Goal: Task Accomplishment & Management: Manage account settings

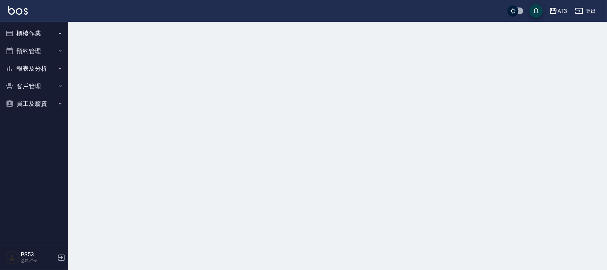
click at [20, 35] on button "櫃檯作業" at bounding box center [34, 34] width 63 height 18
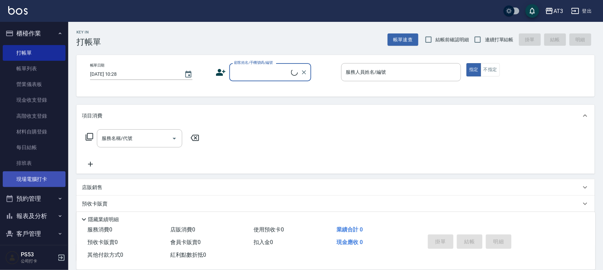
click at [40, 178] on link "現場電腦打卡" at bounding box center [34, 179] width 63 height 16
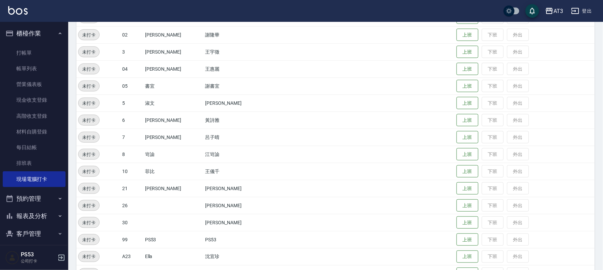
scroll to position [152, 0]
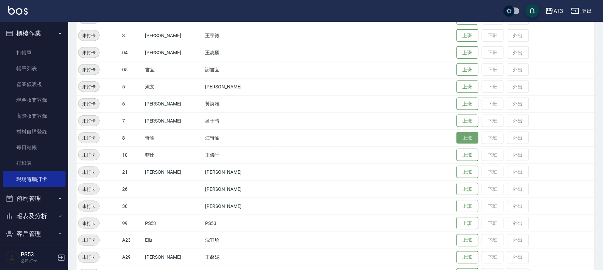
click at [457, 138] on button "上班" at bounding box center [468, 138] width 22 height 12
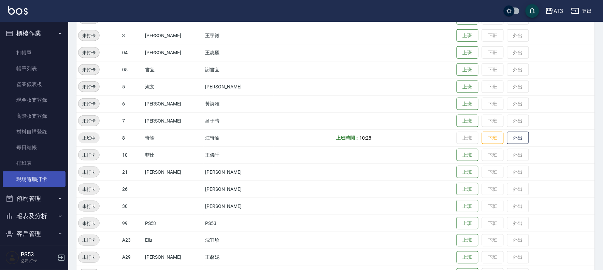
scroll to position [23, 0]
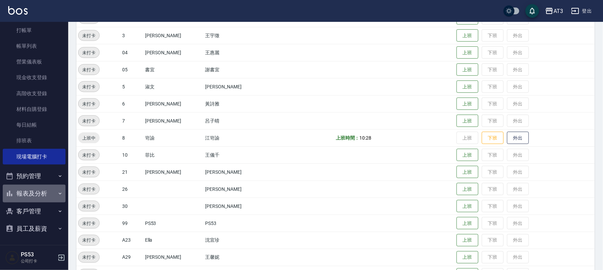
click at [40, 190] on button "報表及分析" at bounding box center [34, 194] width 63 height 18
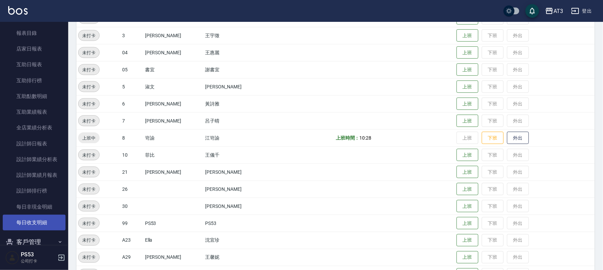
scroll to position [212, 0]
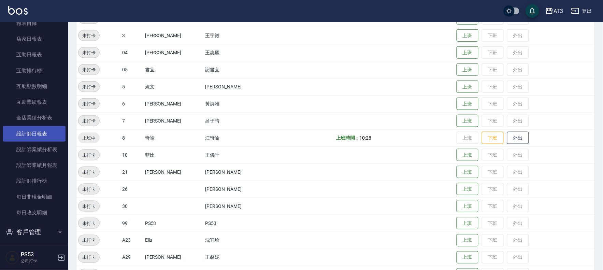
click at [41, 128] on link "設計師日報表" at bounding box center [34, 134] width 63 height 16
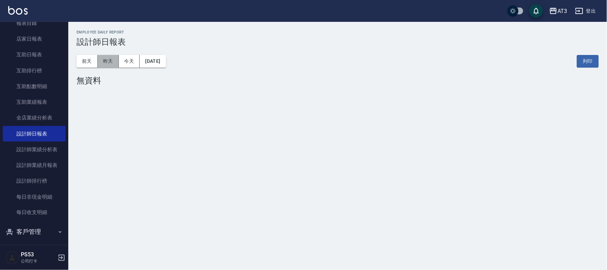
click at [115, 60] on button "昨天" at bounding box center [108, 61] width 21 height 13
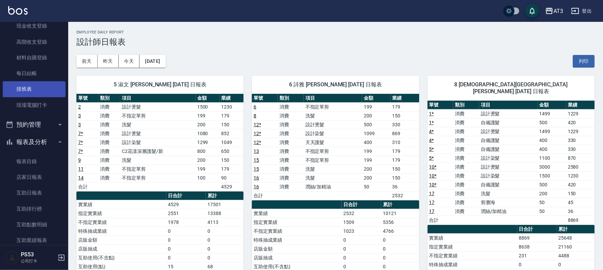
scroll to position [60, 0]
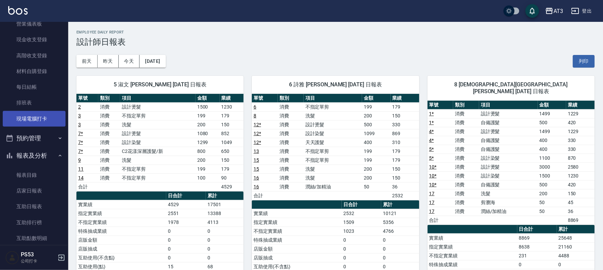
click at [33, 120] on link "現場電腦打卡" at bounding box center [34, 119] width 63 height 16
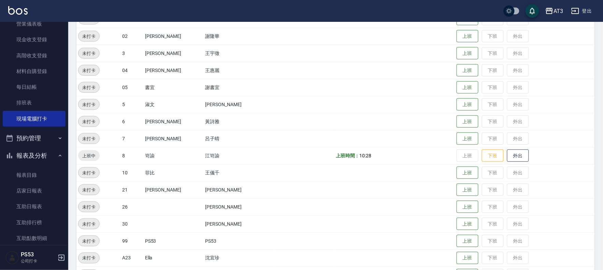
scroll to position [152, 0]
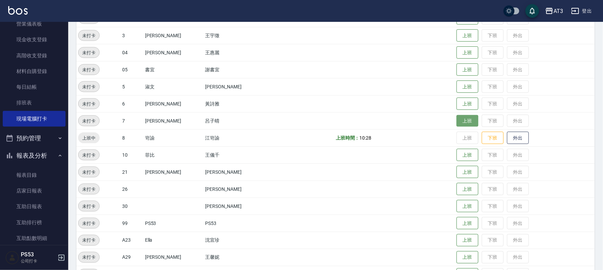
click at [463, 119] on button "上班" at bounding box center [468, 121] width 22 height 12
click at [457, 175] on button "上班" at bounding box center [468, 172] width 22 height 12
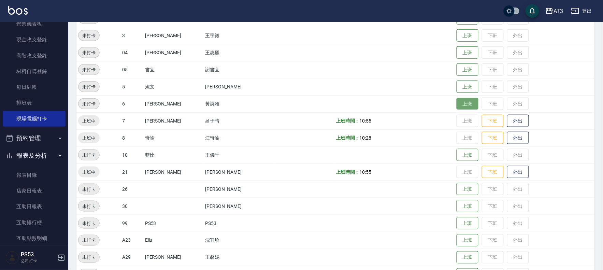
click at [457, 99] on button "上班" at bounding box center [468, 104] width 22 height 12
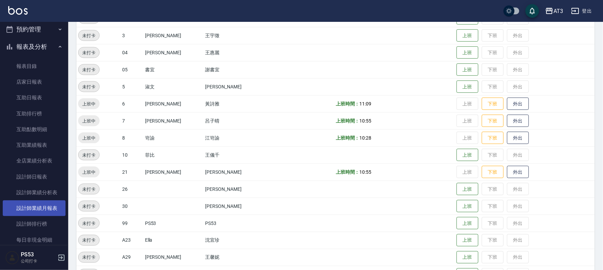
scroll to position [212, 0]
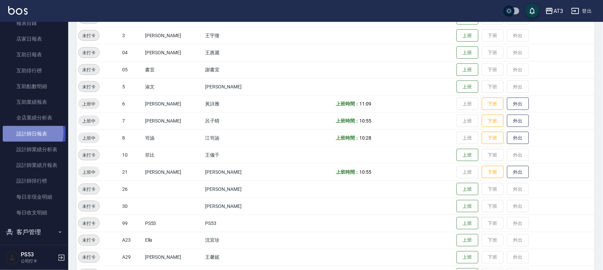
click at [25, 132] on link "設計師日報表" at bounding box center [34, 134] width 63 height 16
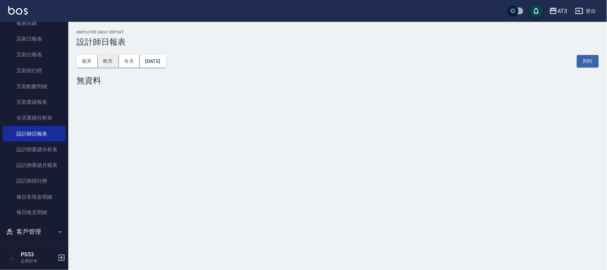
click at [105, 65] on button "昨天" at bounding box center [108, 61] width 21 height 13
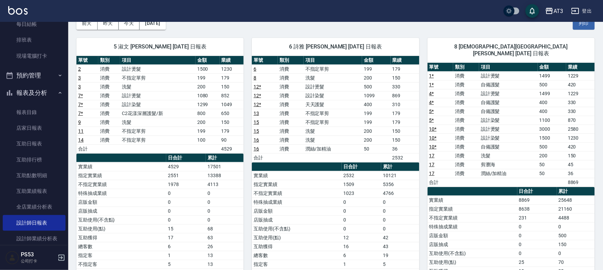
scroll to position [137, 0]
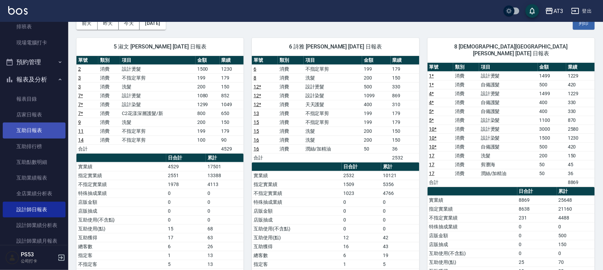
click at [41, 128] on link "互助日報表" at bounding box center [34, 131] width 63 height 16
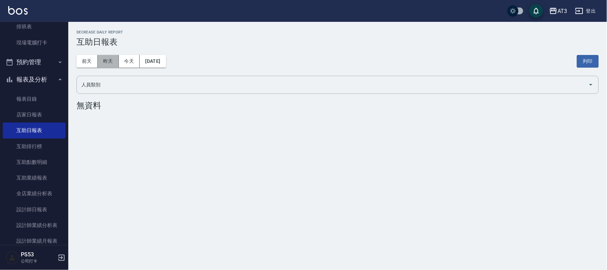
click at [110, 61] on button "昨天" at bounding box center [108, 61] width 21 height 13
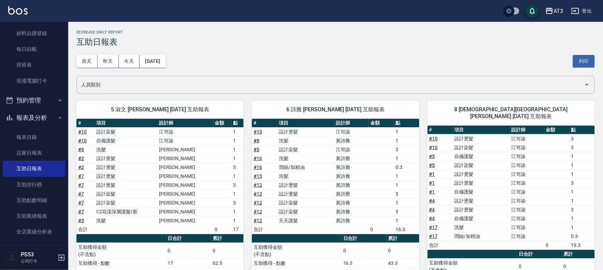
scroll to position [60, 0]
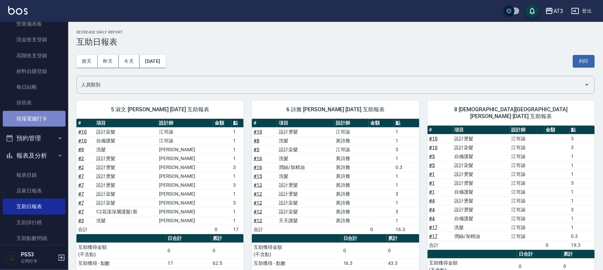
click at [36, 114] on link "現場電腦打卡" at bounding box center [34, 119] width 63 height 16
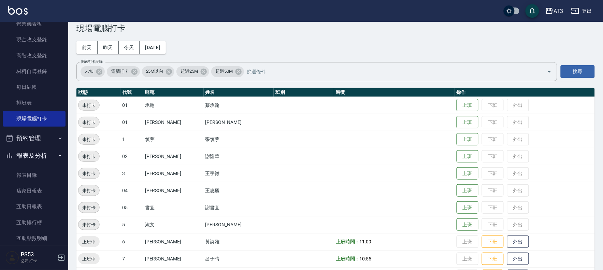
scroll to position [38, 0]
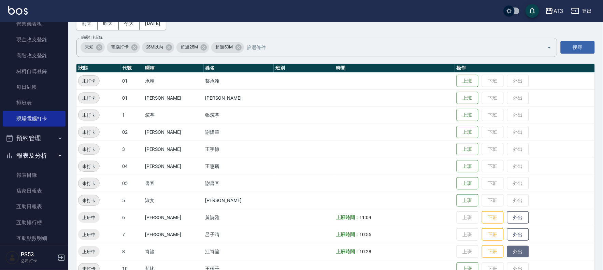
click at [507, 253] on button "外出" at bounding box center [518, 252] width 22 height 12
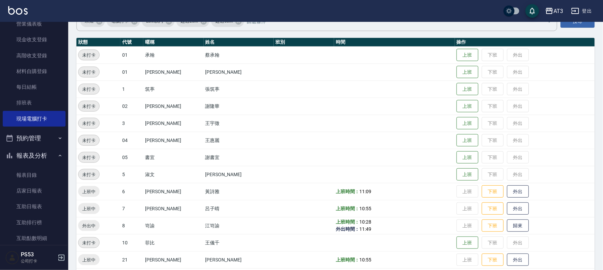
scroll to position [114, 0]
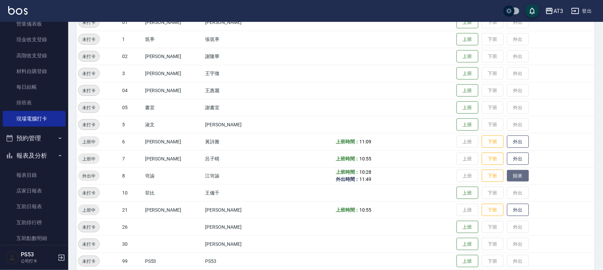
click at [516, 180] on button "歸來" at bounding box center [518, 176] width 22 height 12
